Goal: Task Accomplishment & Management: Use online tool/utility

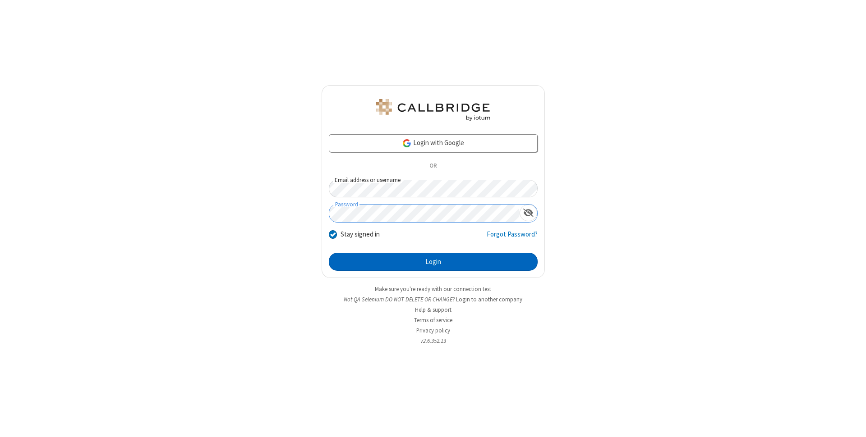
click at [433, 262] on button "Login" at bounding box center [433, 262] width 209 height 18
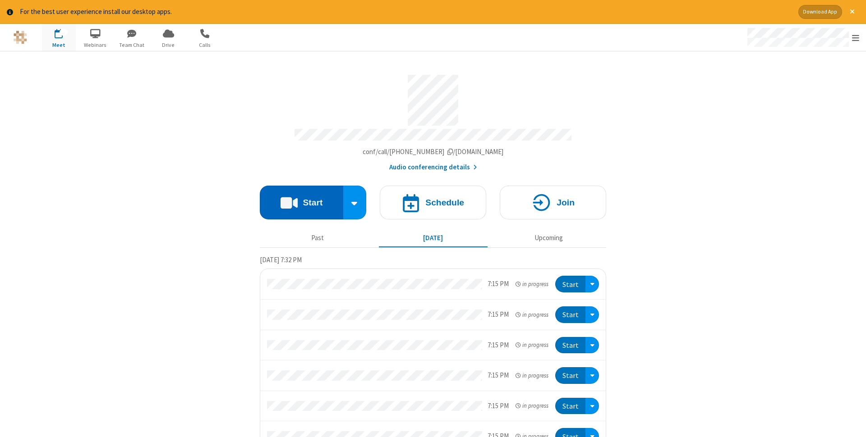
click at [301, 200] on button "Start" at bounding box center [301, 203] width 83 height 34
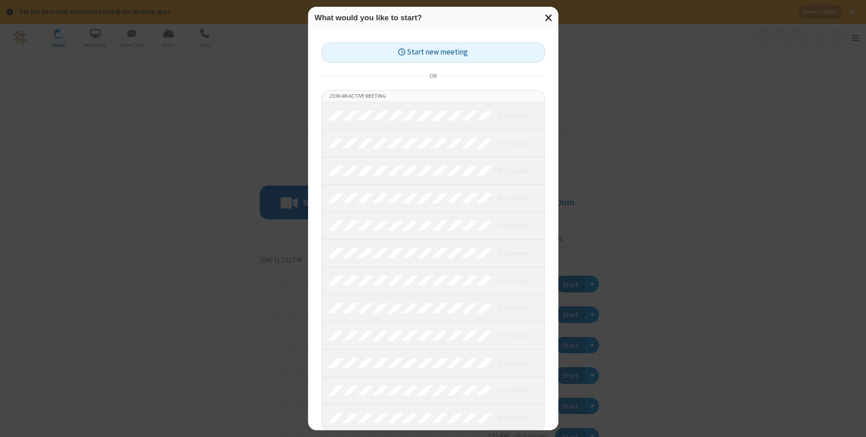
click at [433, 52] on button "Start new meeting" at bounding box center [433, 52] width 223 height 20
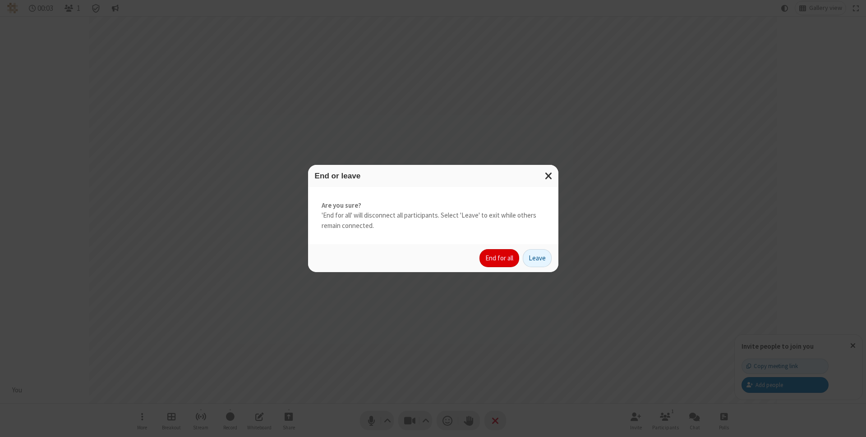
click at [500, 258] on button "End for all" at bounding box center [499, 258] width 40 height 18
